Goal: Transaction & Acquisition: Purchase product/service

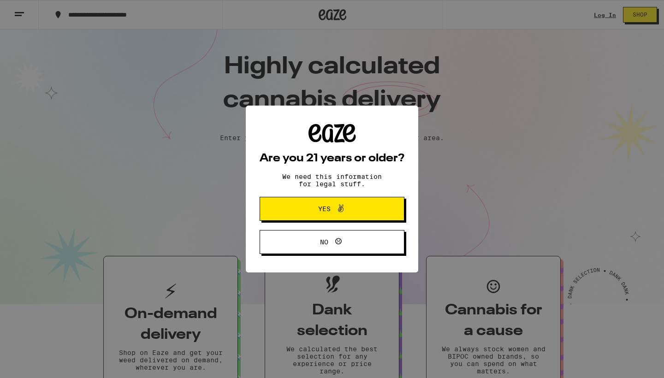
click at [604, 13] on div "Are you 21 years or older? We need this information for legal stuff. Yes No" at bounding box center [332, 189] width 664 height 378
click at [294, 214] on button "Yes" at bounding box center [332, 209] width 145 height 24
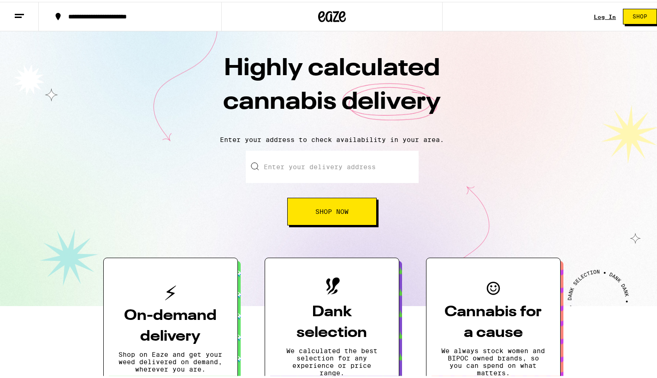
click at [594, 14] on link "Log In" at bounding box center [605, 15] width 22 height 6
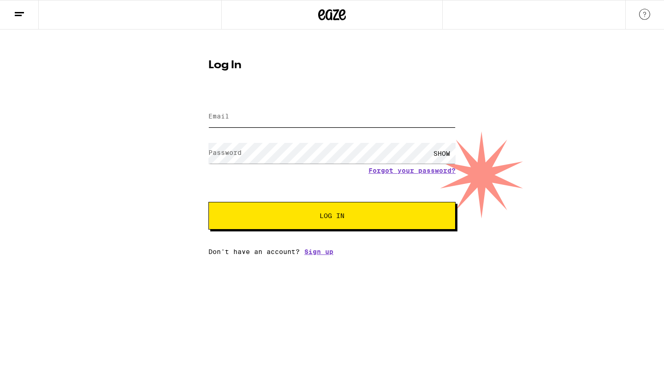
type input "[EMAIL_ADDRESS][DOMAIN_NAME]"
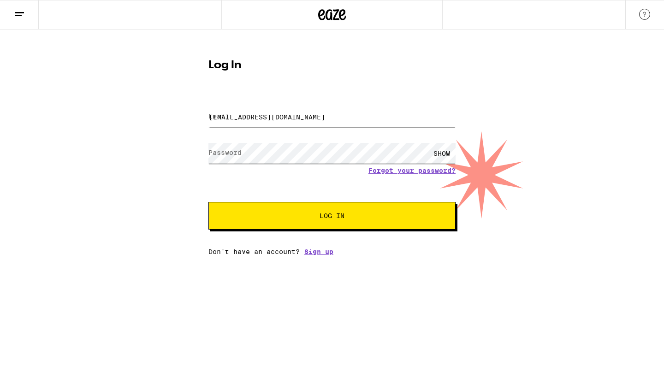
click at [332, 217] on button "Log In" at bounding box center [332, 216] width 247 height 28
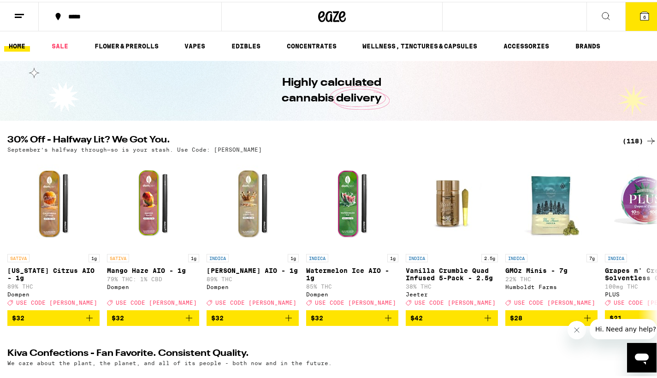
click at [644, 16] on span "6" at bounding box center [645, 15] width 3 height 6
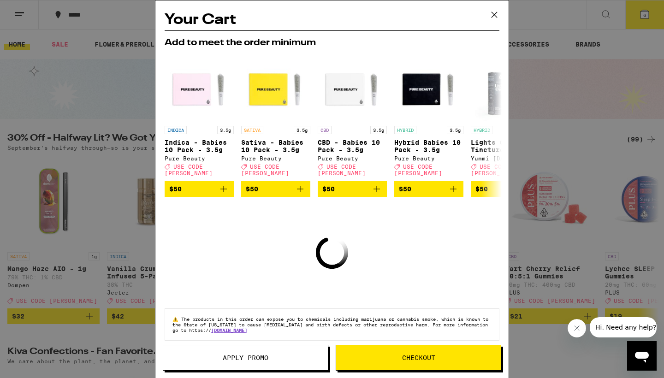
click at [495, 15] on icon at bounding box center [495, 15] width 14 height 14
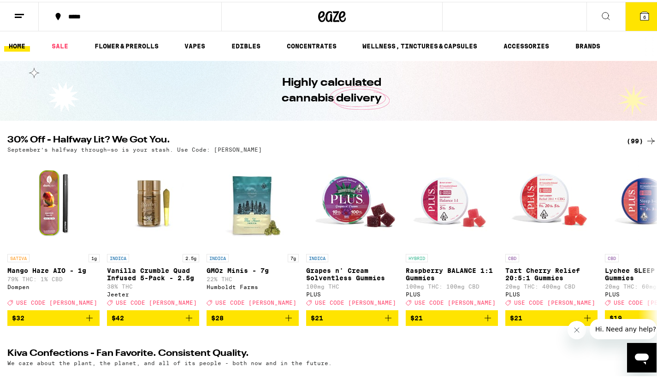
click at [18, 17] on icon at bounding box center [19, 14] width 11 height 11
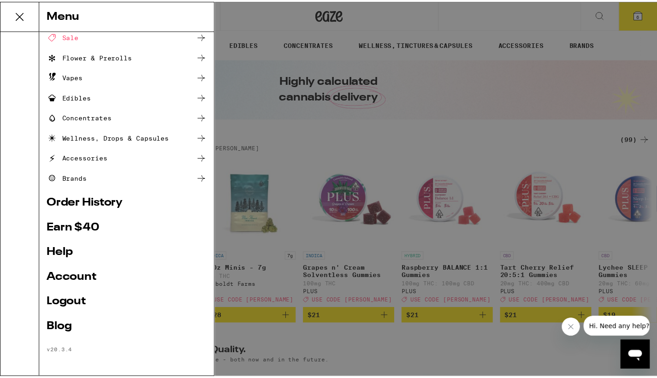
scroll to position [46, 0]
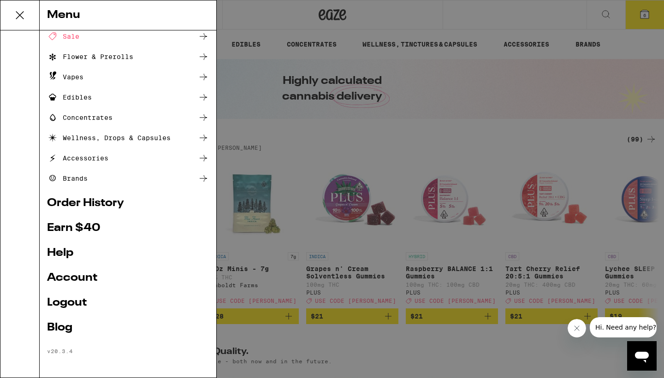
click at [58, 203] on link "Order History" at bounding box center [128, 203] width 162 height 11
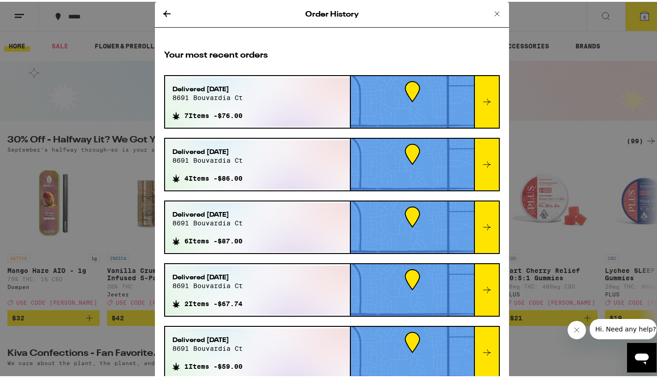
click at [492, 13] on icon at bounding box center [497, 11] width 11 height 11
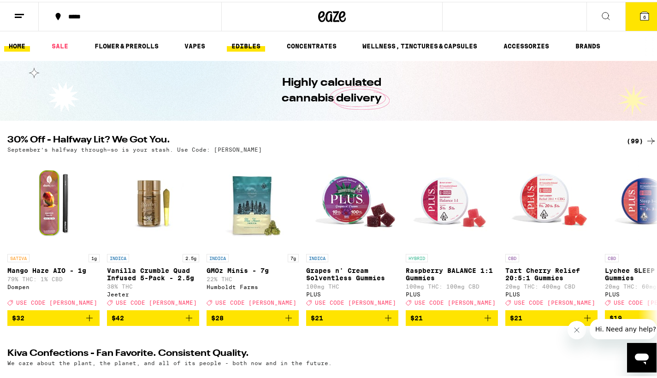
click at [238, 42] on link "EDIBLES" at bounding box center [246, 44] width 38 height 11
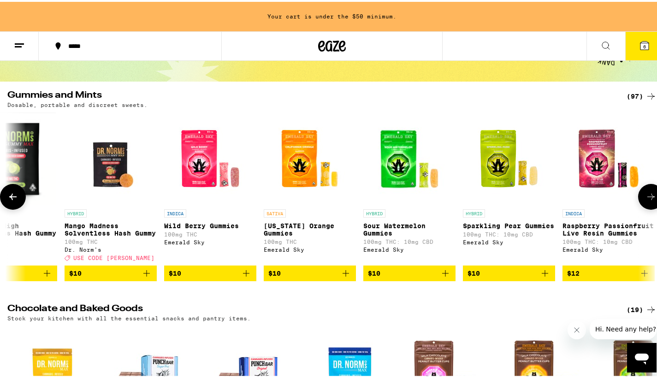
scroll to position [0, 942]
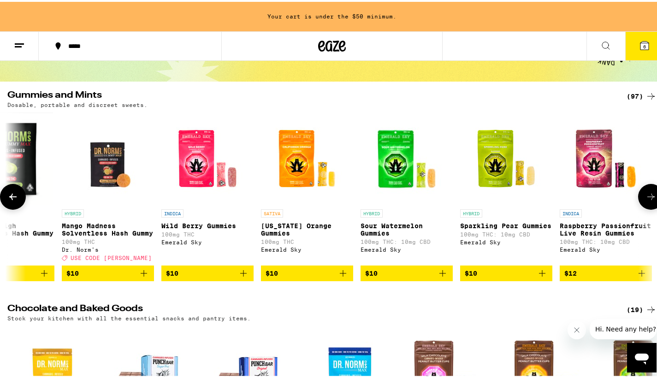
click at [240, 277] on icon "Add to bag" at bounding box center [243, 271] width 11 height 11
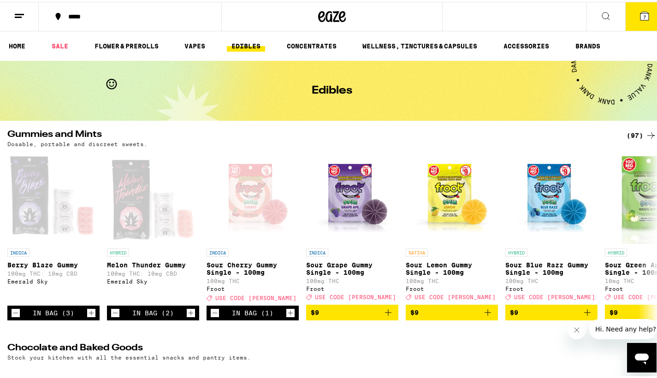
scroll to position [0, 0]
click at [644, 13] on span "7" at bounding box center [645, 15] width 3 height 6
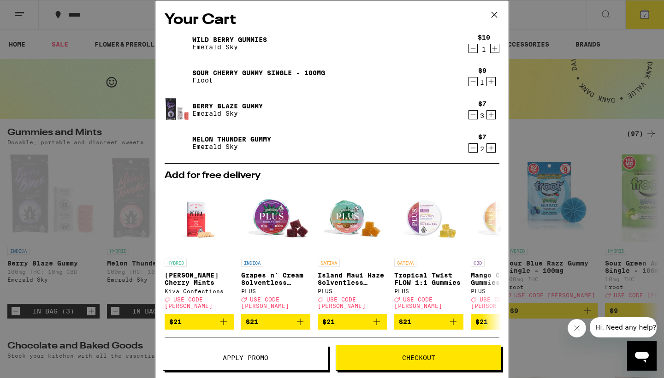
click at [469, 116] on icon "Decrement" at bounding box center [473, 114] width 8 height 11
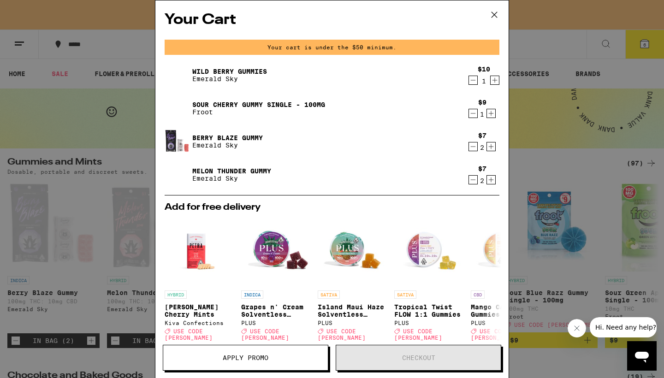
click at [469, 116] on icon "Decrement" at bounding box center [473, 113] width 8 height 11
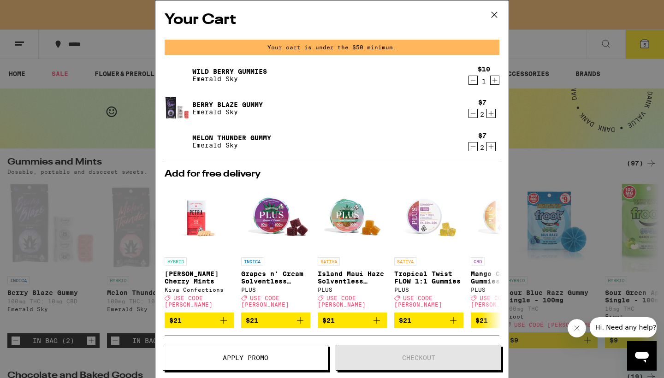
click at [469, 113] on icon "Decrement" at bounding box center [473, 113] width 8 height 11
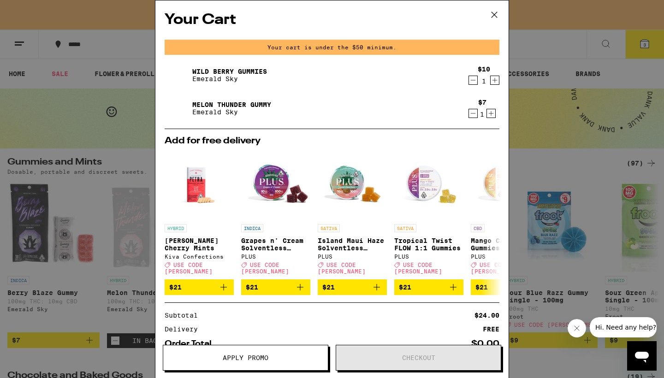
click at [469, 113] on icon "Decrement" at bounding box center [473, 113] width 8 height 11
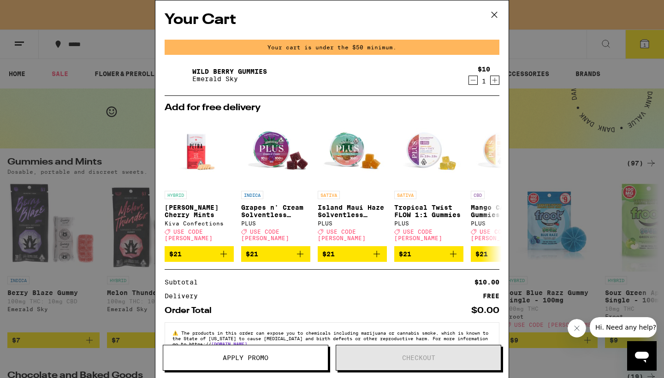
click at [492, 14] on icon at bounding box center [495, 15] width 14 height 14
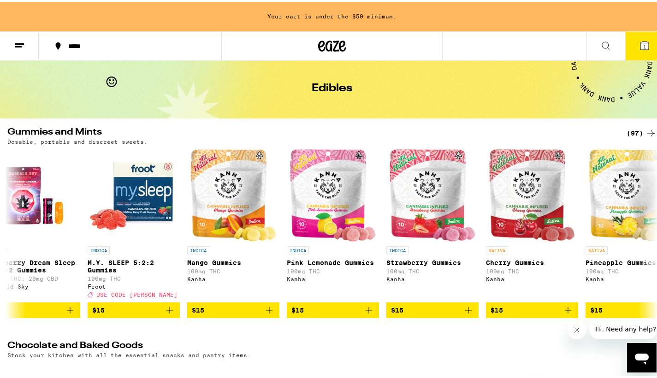
scroll to position [0, 1913]
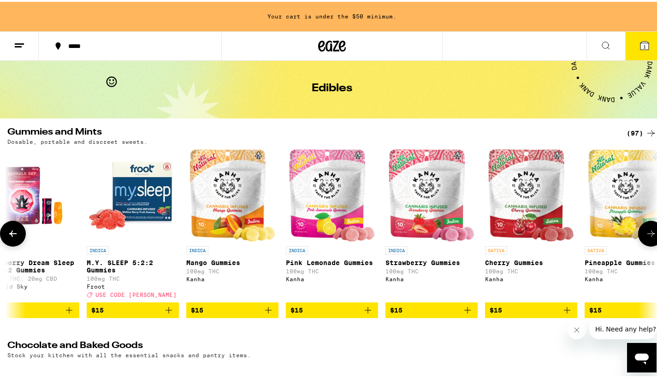
click at [269, 314] on icon "Add to bag" at bounding box center [268, 308] width 11 height 11
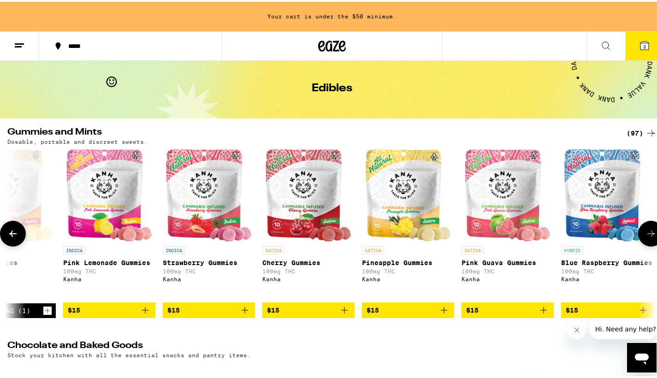
scroll to position [0, 2137]
click at [248, 312] on icon "Add to bag" at bounding box center [244, 308] width 6 height 6
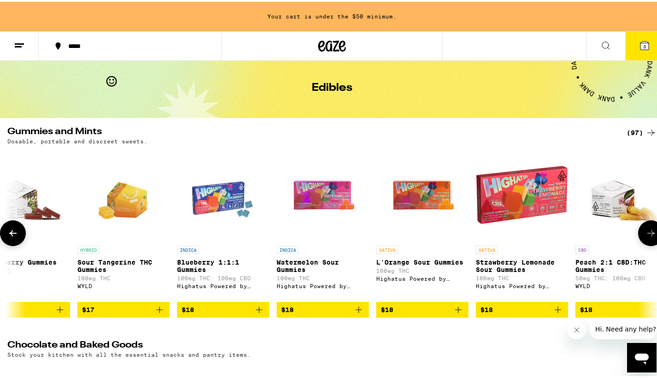
scroll to position [0, 3627]
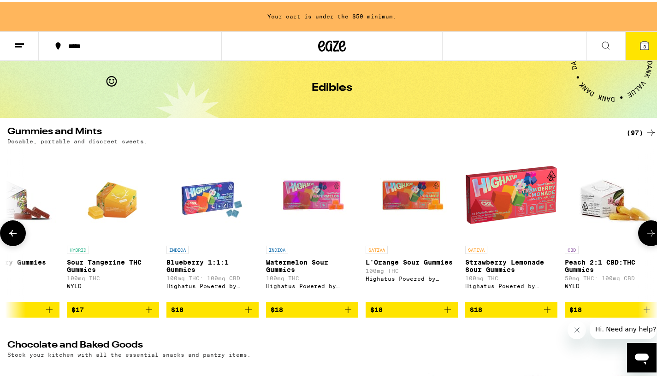
click at [353, 314] on icon "Add to bag" at bounding box center [348, 308] width 11 height 11
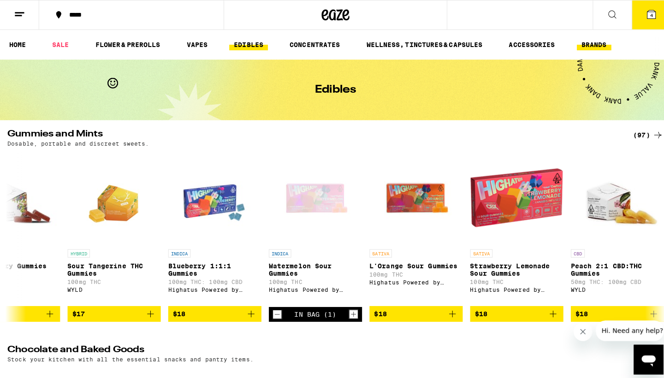
scroll to position [0, 0]
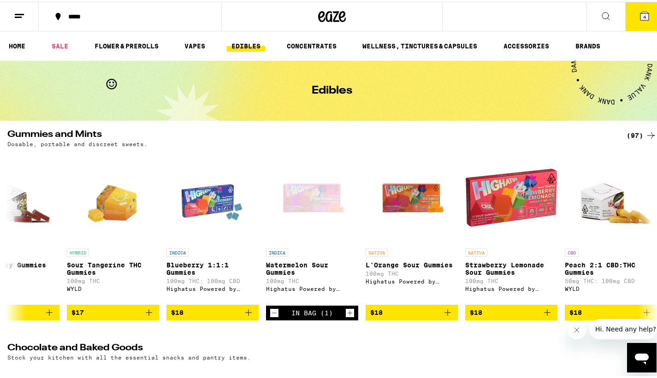
click at [641, 18] on icon at bounding box center [645, 14] width 8 height 8
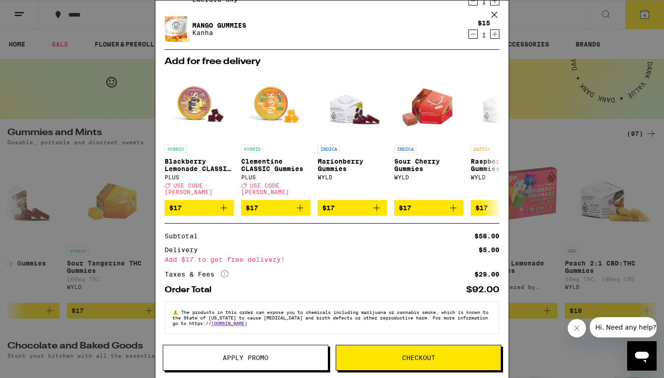
scroll to position [114, 0]
click at [218, 358] on span "Apply Promo" at bounding box center [245, 358] width 165 height 6
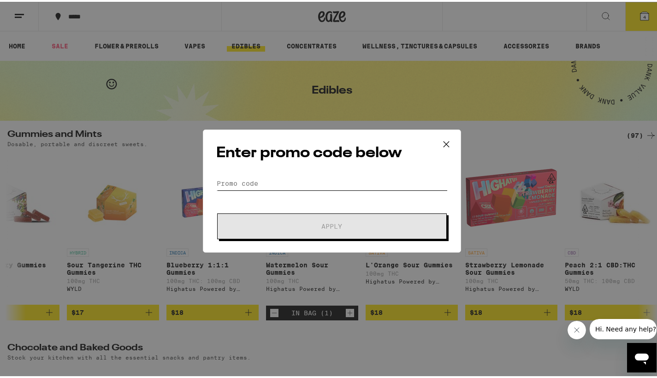
click at [221, 183] on input "Promo Code" at bounding box center [332, 182] width 232 height 14
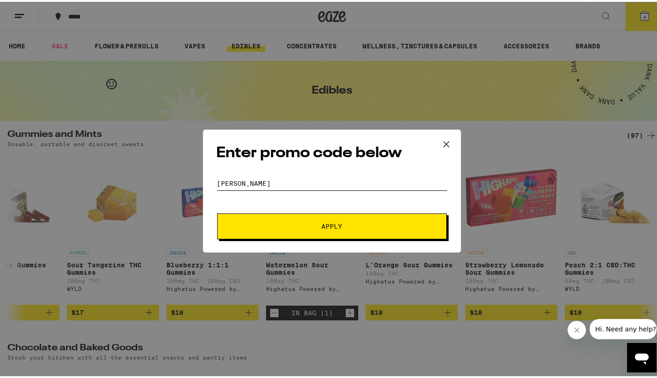
type input "[PERSON_NAME]"
click at [308, 217] on button "Apply" at bounding box center [332, 225] width 230 height 26
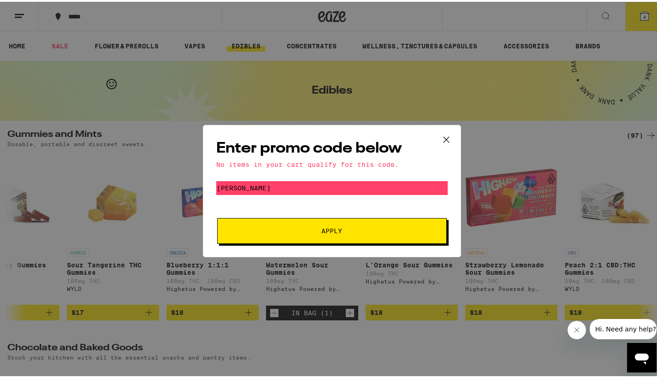
click at [444, 138] on icon at bounding box center [447, 138] width 6 height 6
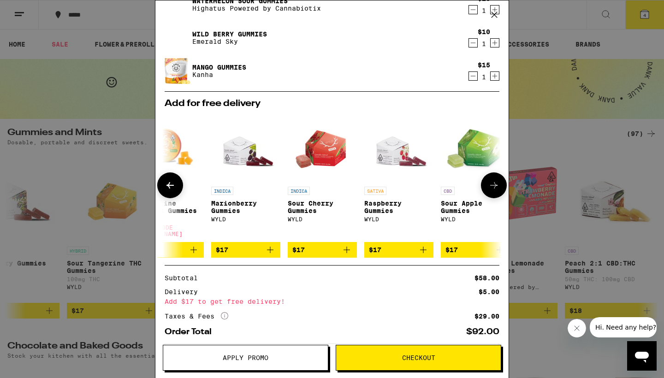
scroll to position [0, 108]
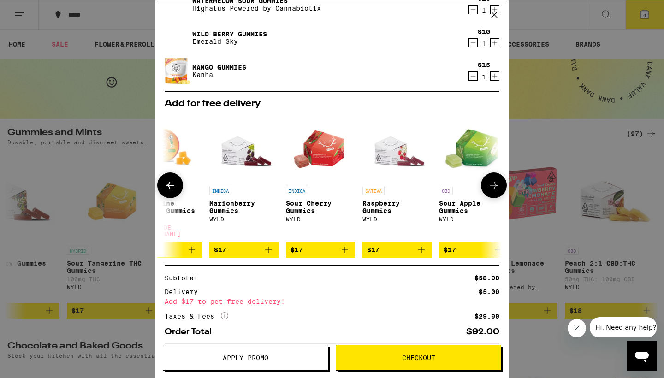
click at [346, 247] on icon "Add to bag" at bounding box center [345, 249] width 11 height 11
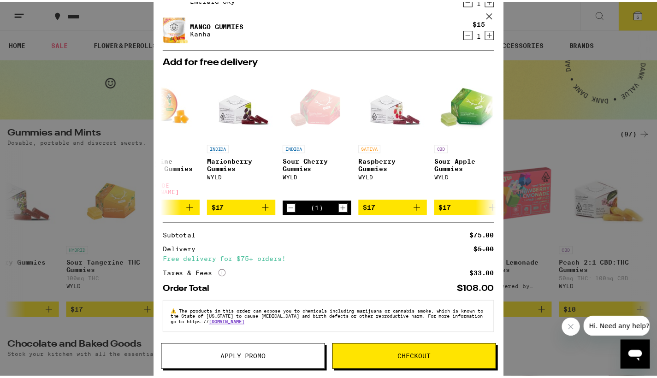
scroll to position [147, 0]
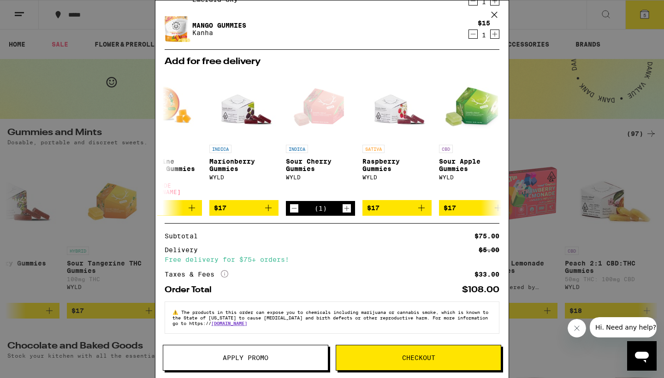
click at [377, 359] on span "Checkout" at bounding box center [418, 358] width 165 height 6
